Goal: Task Accomplishment & Management: Manage account settings

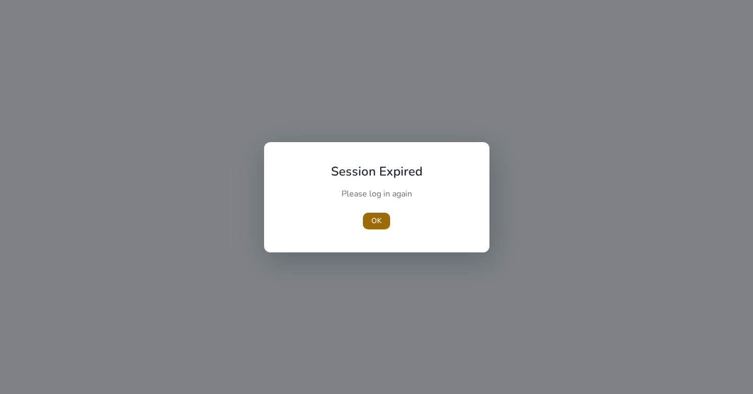
click at [380, 221] on span "OK" at bounding box center [376, 220] width 10 height 11
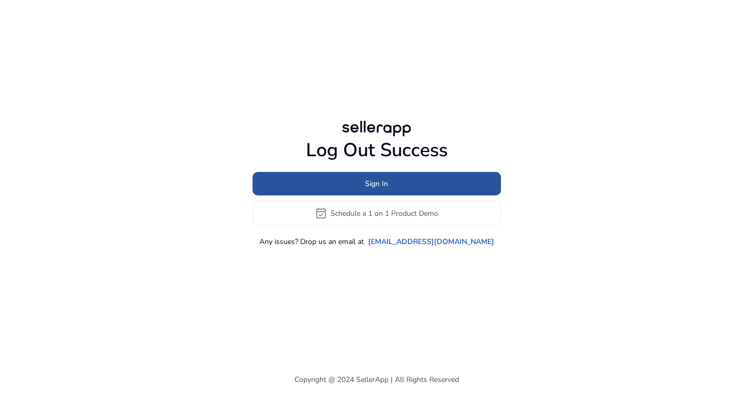
click at [411, 185] on span at bounding box center [377, 183] width 248 height 25
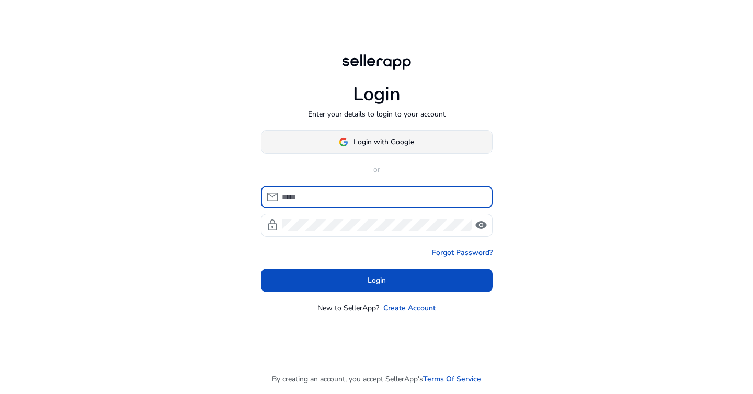
click at [384, 139] on span "Login with Google" at bounding box center [383, 141] width 61 height 11
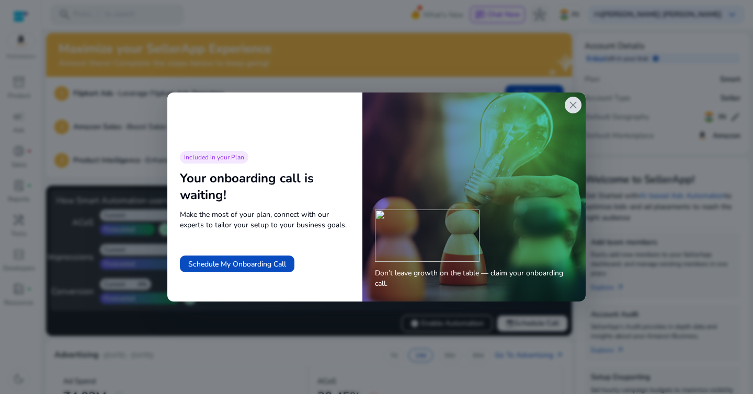
click at [573, 107] on span "close" at bounding box center [573, 105] width 13 height 13
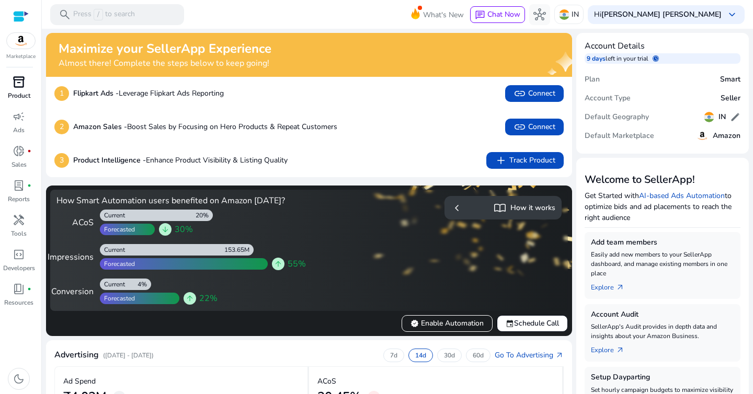
click at [14, 87] on span "inventory_2" at bounding box center [19, 82] width 13 height 13
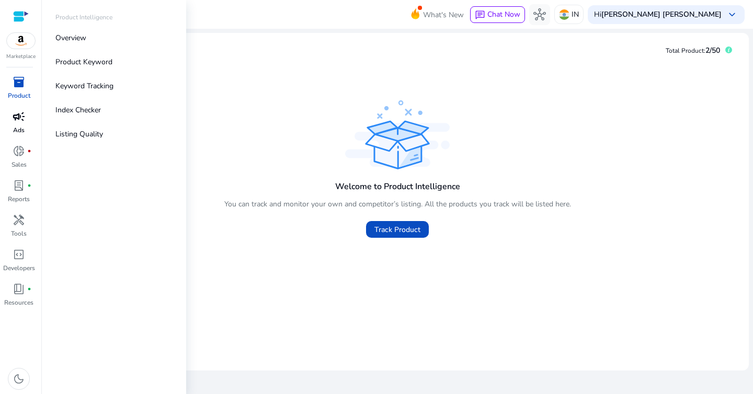
click at [21, 127] on p "Ads" at bounding box center [19, 129] width 12 height 9
